Goal: Transaction & Acquisition: Register for event/course

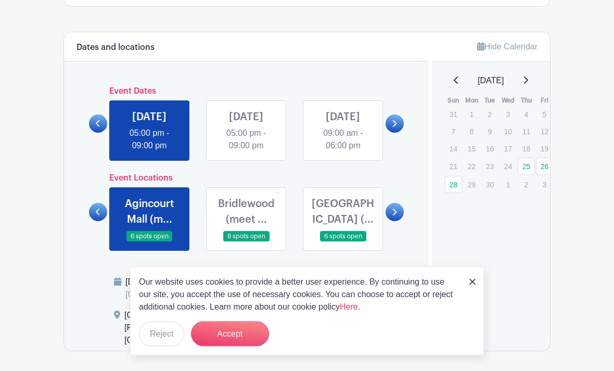
scroll to position [531, 0]
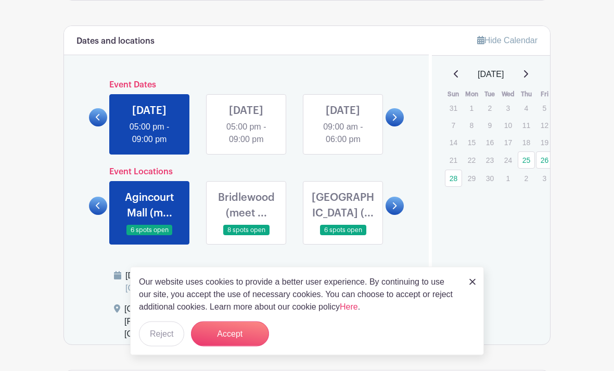
click at [474, 288] on link at bounding box center [472, 281] width 6 height 12
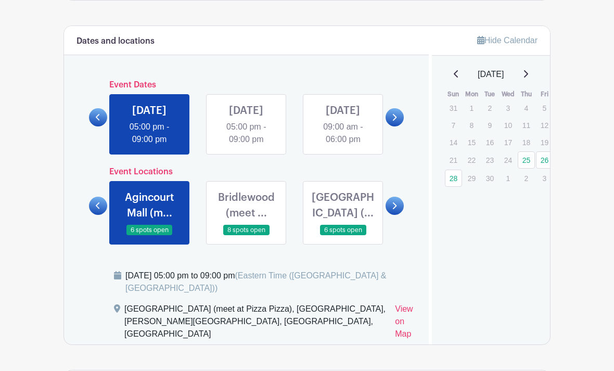
scroll to position [532, 0]
click at [461, 318] on div "Hide Calendar [DATE] Sun Mon Tue Wed Thu Fri Sat 31 1 2 3 4 5 6 7 8 9 10 11 12 …" at bounding box center [490, 185] width 122 height 319
click at [246, 146] on link at bounding box center [246, 146] width 0 height 0
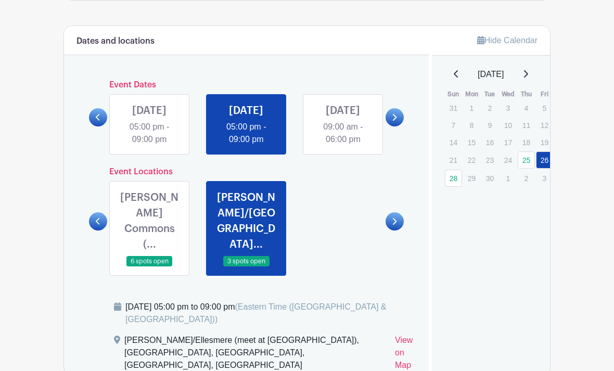
click at [149, 146] on link at bounding box center [149, 146] width 0 height 0
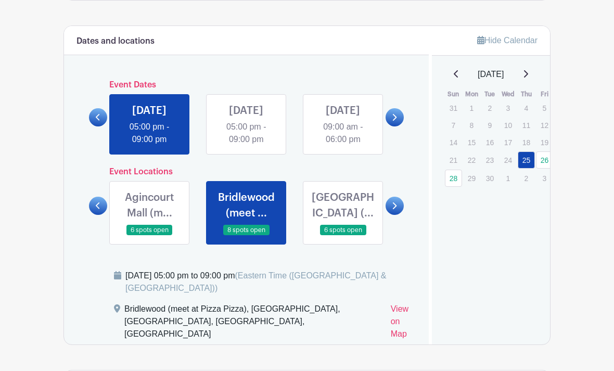
click at [149, 236] on link at bounding box center [149, 236] width 0 height 0
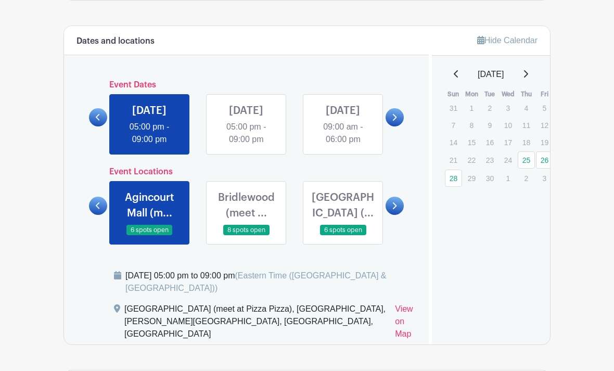
click at [246, 146] on link at bounding box center [246, 146] width 0 height 0
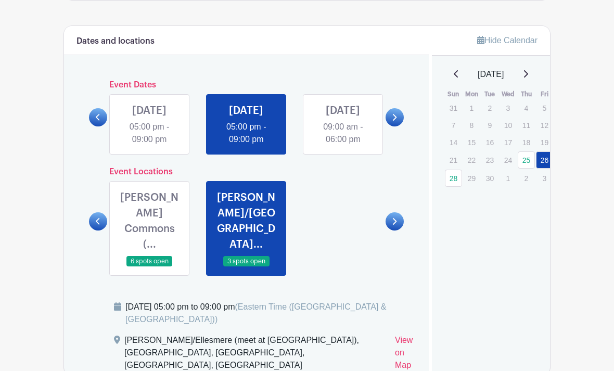
click at [246, 146] on link at bounding box center [246, 146] width 0 height 0
click at [149, 267] on link at bounding box center [149, 267] width 0 height 0
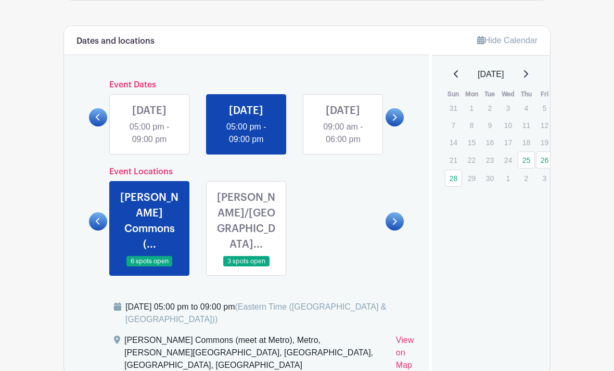
click at [149, 146] on link at bounding box center [149, 146] width 0 height 0
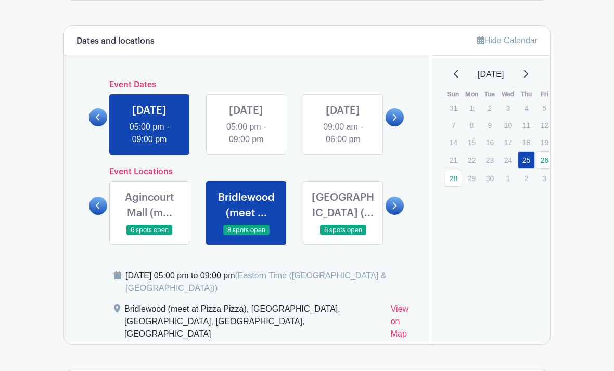
click at [149, 146] on link at bounding box center [149, 146] width 0 height 0
click at [149, 236] on link at bounding box center [149, 236] width 0 height 0
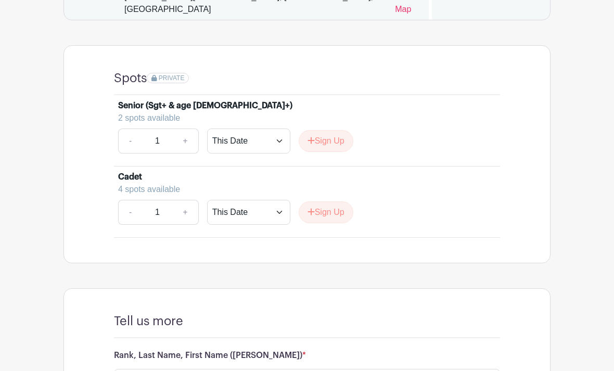
scroll to position [870, 0]
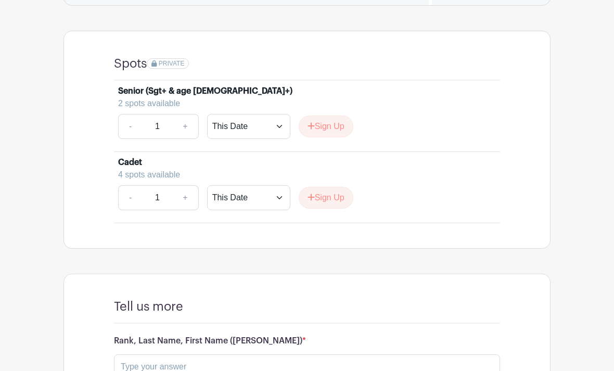
click at [329, 201] on button "Sign Up" at bounding box center [326, 198] width 55 height 22
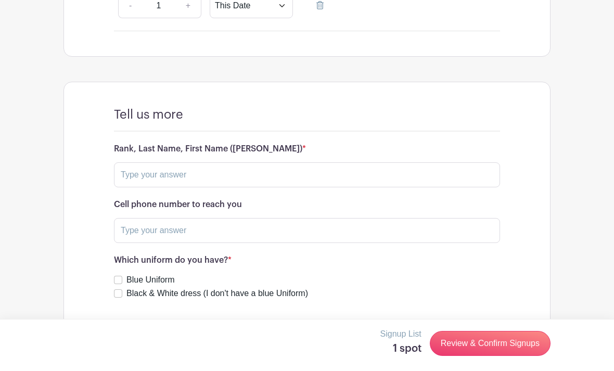
scroll to position [1063, 0]
click at [484, 173] on input "text" at bounding box center [307, 174] width 386 height 25
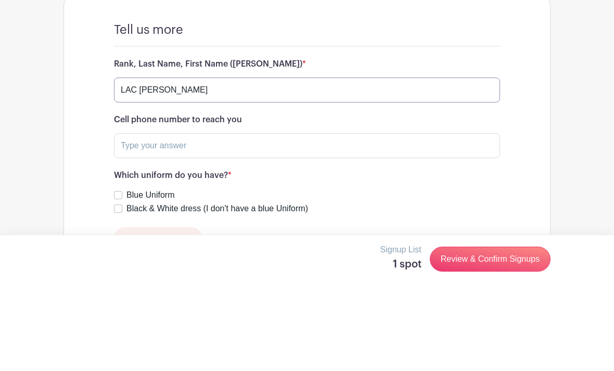
type input "LAC [PERSON_NAME]"
click at [146, 217] on input "text" at bounding box center [307, 229] width 386 height 25
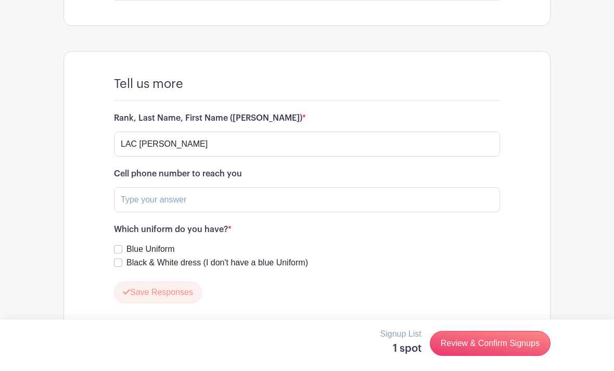
click at [121, 267] on input "Black & White dress (I don't have a blue Uniform)" at bounding box center [118, 262] width 8 height 8
checkbox input "true"
click at [146, 205] on input "text" at bounding box center [307, 199] width 386 height 25
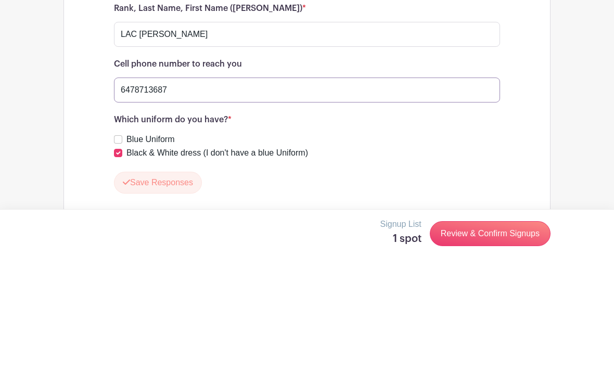
type input "6478713687"
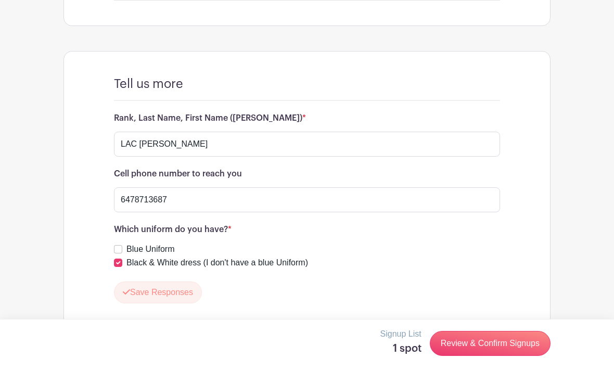
click at [489, 356] on link "Review & Confirm Signups" at bounding box center [490, 343] width 121 height 25
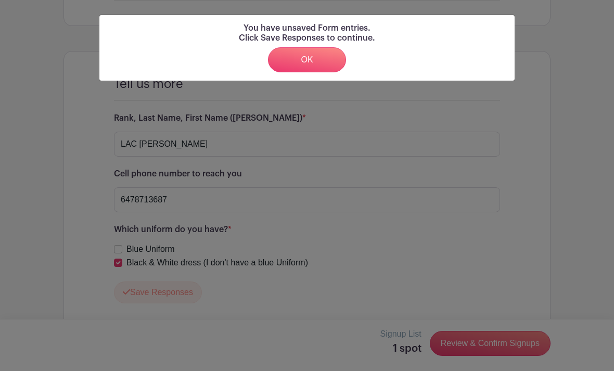
click at [313, 61] on link "OK" at bounding box center [307, 59] width 78 height 25
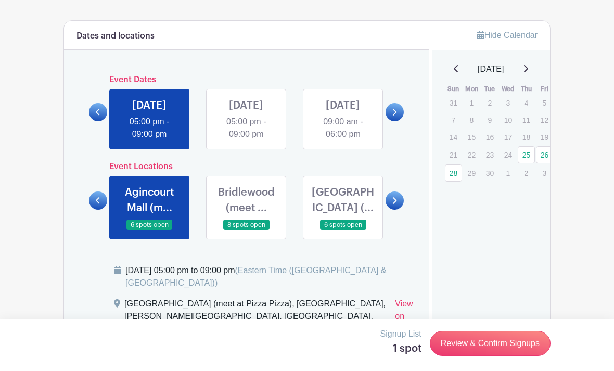
scroll to position [537, 0]
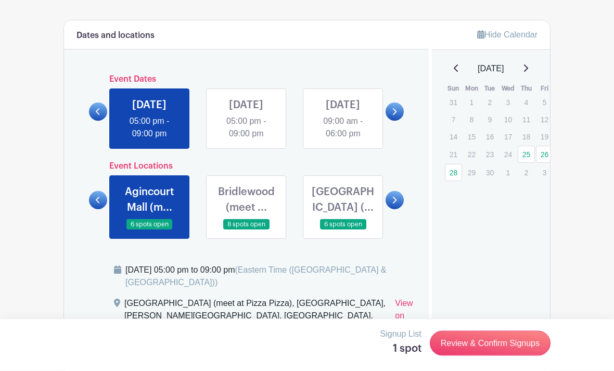
click at [149, 230] on link at bounding box center [149, 230] width 0 height 0
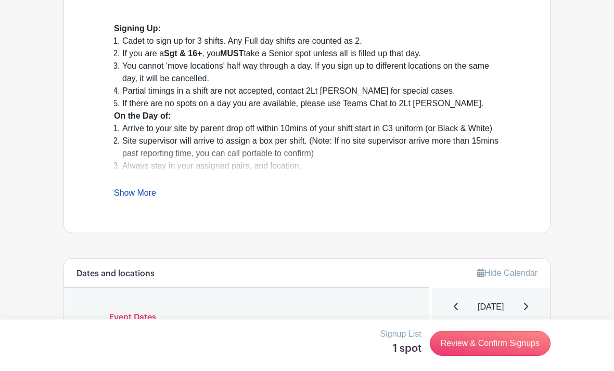
click at [496, 356] on link "Review & Confirm Signups" at bounding box center [490, 343] width 121 height 25
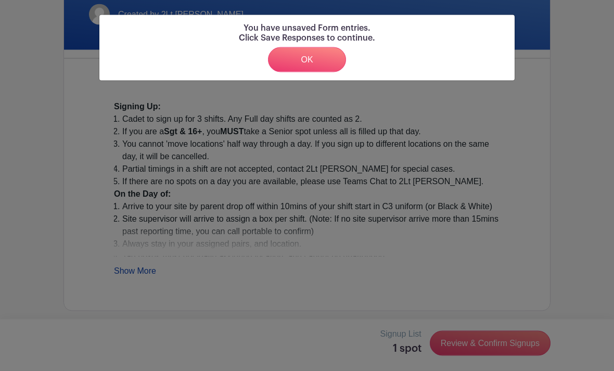
scroll to position [221, 0]
click at [318, 64] on link "OK" at bounding box center [307, 59] width 78 height 25
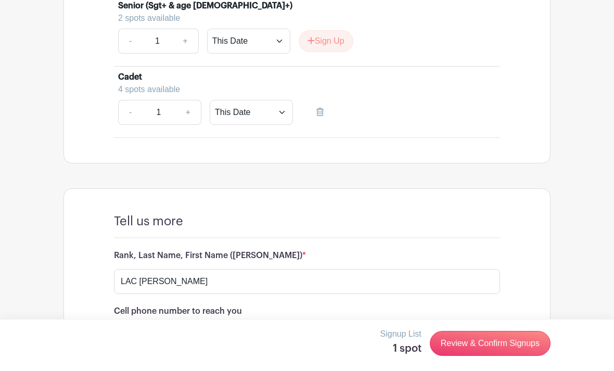
scroll to position [1093, 0]
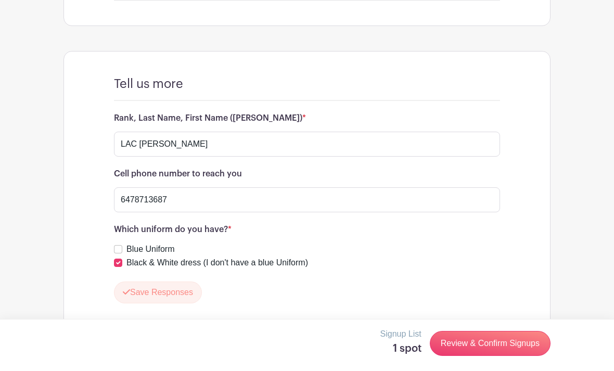
click at [139, 294] on button "Save Responses" at bounding box center [158, 292] width 88 height 22
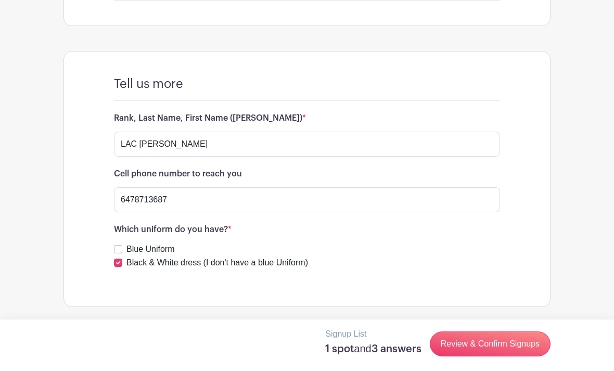
scroll to position [1063, 0]
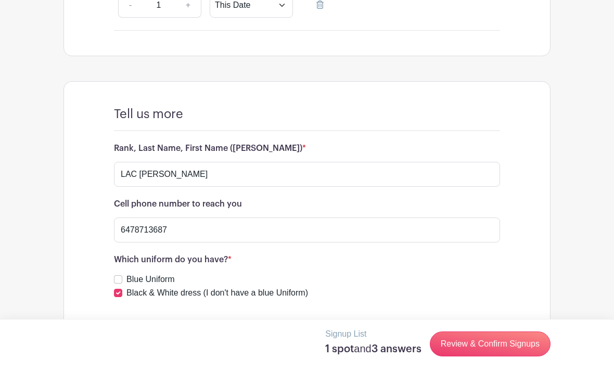
click at [499, 356] on link "Review & Confirm Signups" at bounding box center [490, 343] width 121 height 25
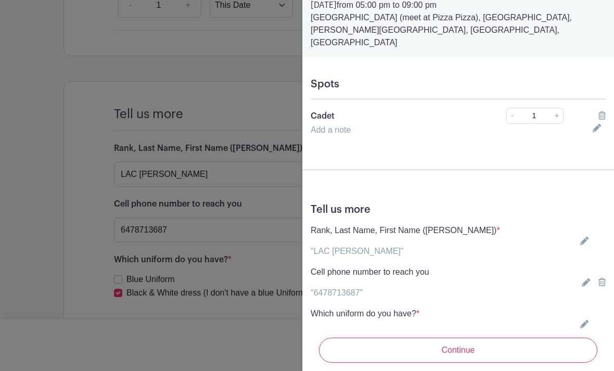
scroll to position [45, 0]
click at [548, 362] on input "Continue" at bounding box center [458, 350] width 278 height 25
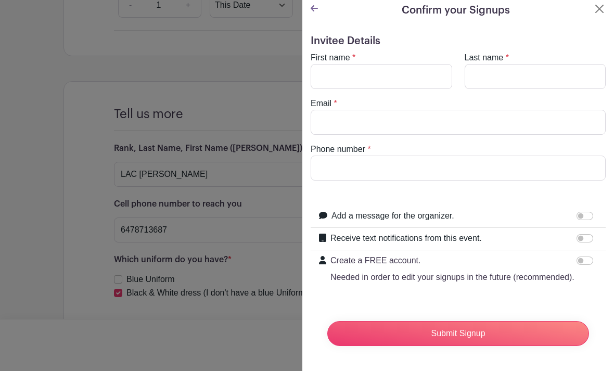
scroll to position [0, 0]
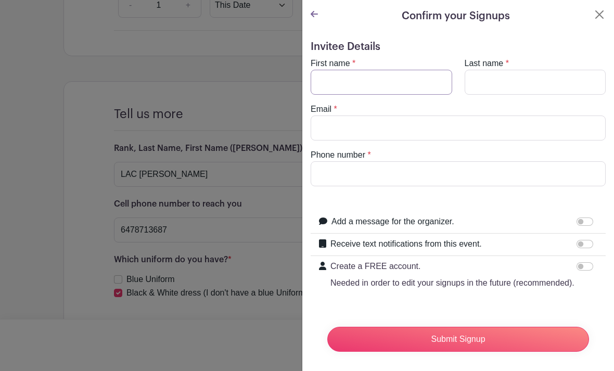
click at [405, 94] on input "First name" at bounding box center [380, 82] width 141 height 25
type input "[PERSON_NAME]"
click at [551, 87] on input "Last name" at bounding box center [534, 82] width 141 height 25
click at [537, 128] on input "Email" at bounding box center [457, 127] width 295 height 25
click at [563, 84] on input "Ahang" at bounding box center [534, 82] width 141 height 25
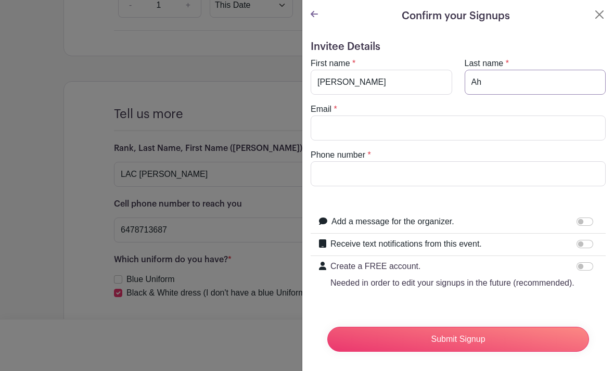
type input "A"
type input "[PERSON_NAME]"
click at [518, 146] on turbo-frame "First name * [PERSON_NAME] Last name * [PERSON_NAME] Email * Phone number *" at bounding box center [457, 121] width 295 height 129
click at [542, 131] on input "Email" at bounding box center [457, 127] width 295 height 25
click at [508, 180] on input "Phone number" at bounding box center [457, 173] width 295 height 25
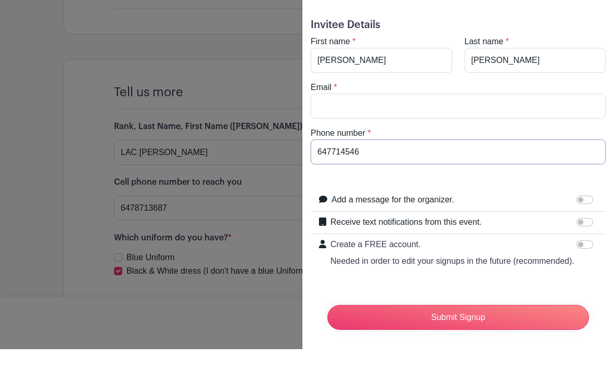
type input "647714546"
click at [497, 115] on input "Email" at bounding box center [457, 127] width 295 height 25
type input "[EMAIL_ADDRESS][DOMAIN_NAME]"
click at [458, 327] on input "Submit Signup" at bounding box center [458, 339] width 262 height 25
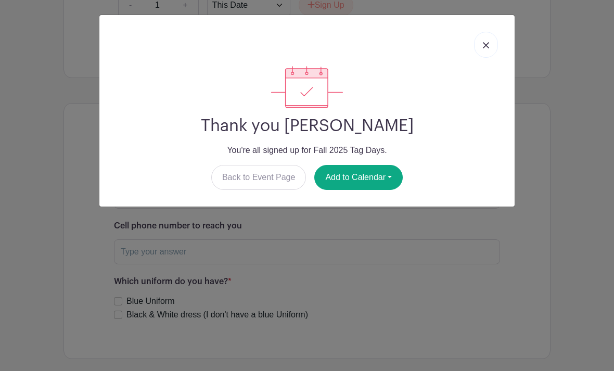
click at [378, 177] on button "Add to Calendar" at bounding box center [358, 177] width 88 height 25
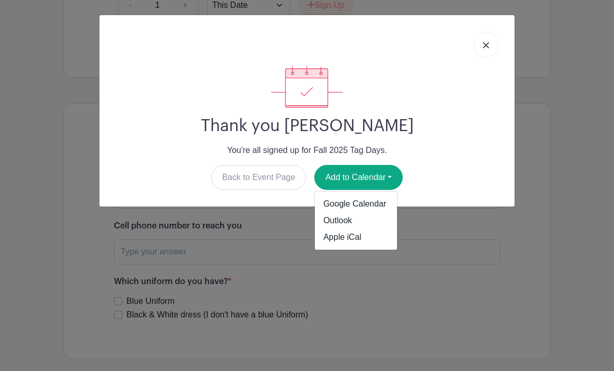
click at [357, 242] on link "Apple iCal" at bounding box center [356, 237] width 82 height 17
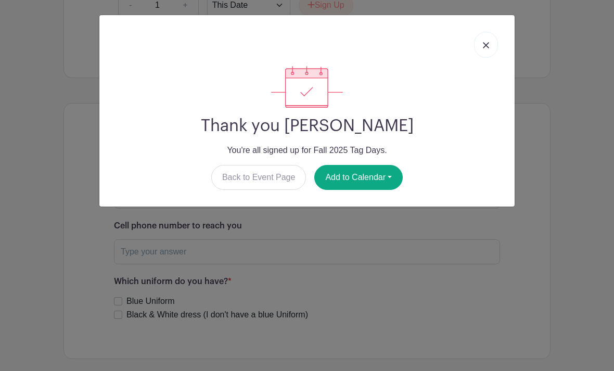
scroll to position [1080, 0]
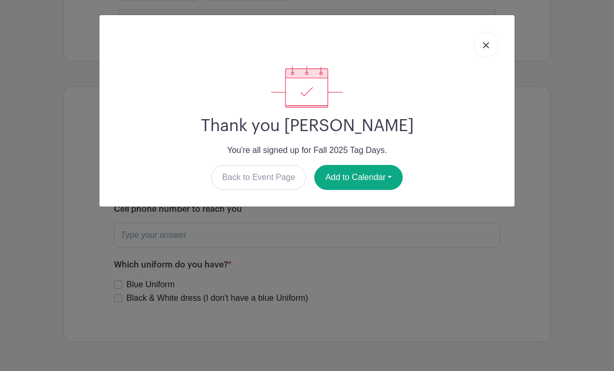
click at [470, 47] on div at bounding box center [307, 44] width 398 height 43
click at [488, 48] on img at bounding box center [486, 45] width 6 height 6
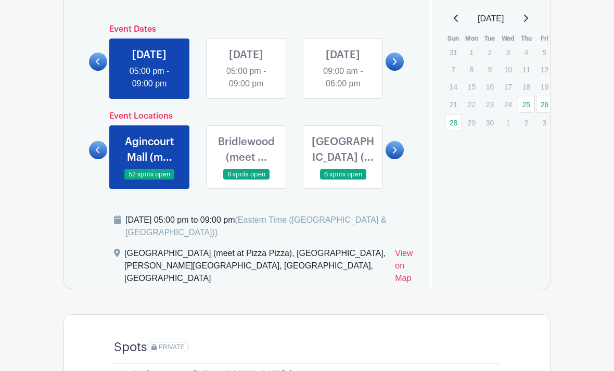
scroll to position [587, 0]
click at [246, 90] on link at bounding box center [246, 90] width 0 height 0
click at [149, 90] on link at bounding box center [149, 90] width 0 height 0
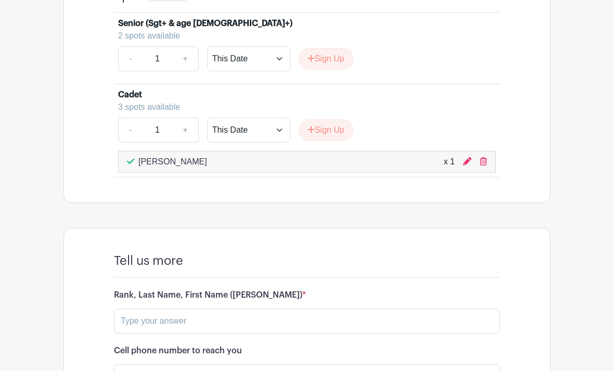
scroll to position [941, 0]
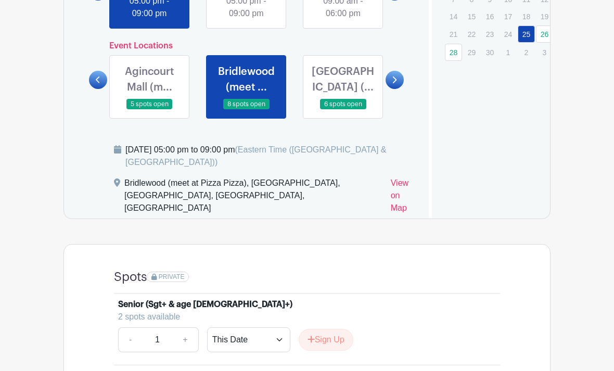
scroll to position [655, 0]
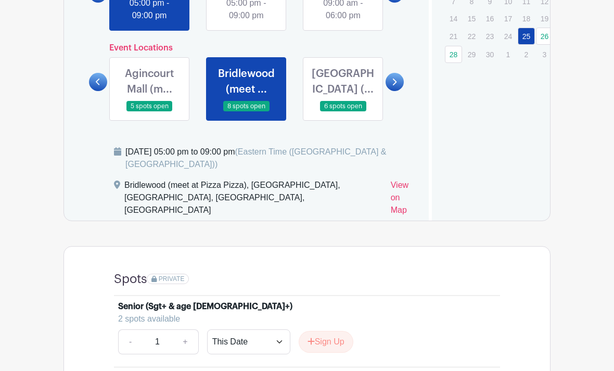
click at [149, 112] on link at bounding box center [149, 112] width 0 height 0
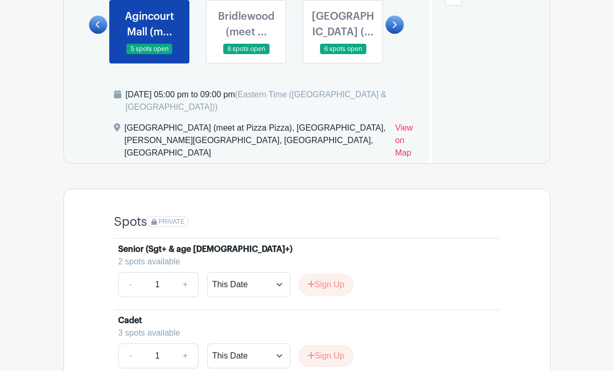
scroll to position [676, 0]
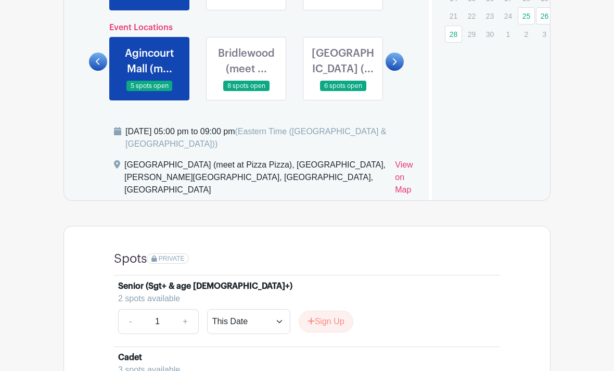
click at [246, 2] on link at bounding box center [246, 2] width 0 height 0
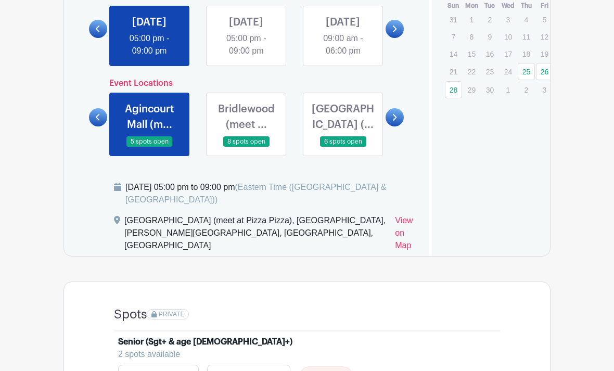
scroll to position [618, 0]
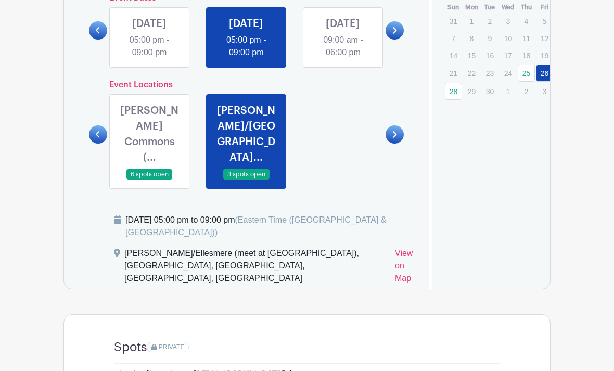
click at [149, 180] on link at bounding box center [149, 180] width 0 height 0
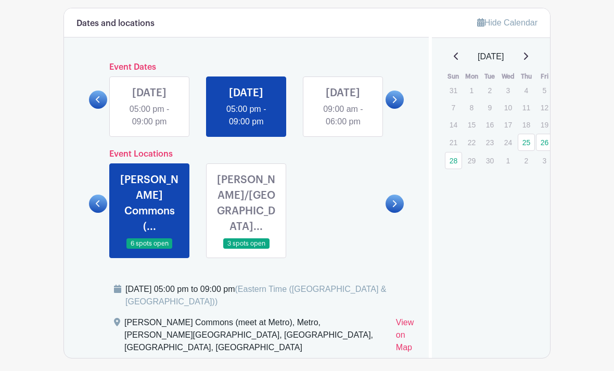
scroll to position [550, 0]
